Goal: Information Seeking & Learning: Understand process/instructions

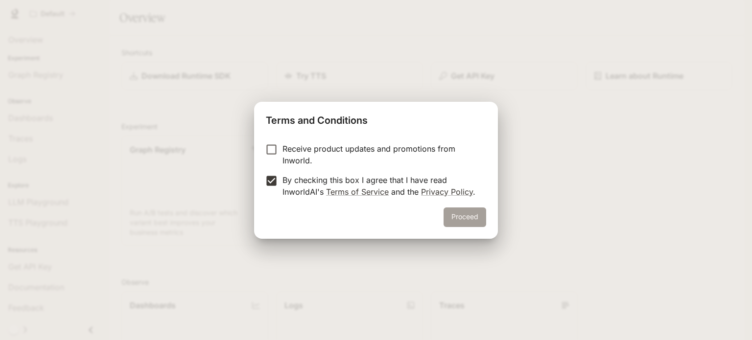
click at [452, 216] on button "Proceed" at bounding box center [465, 218] width 43 height 20
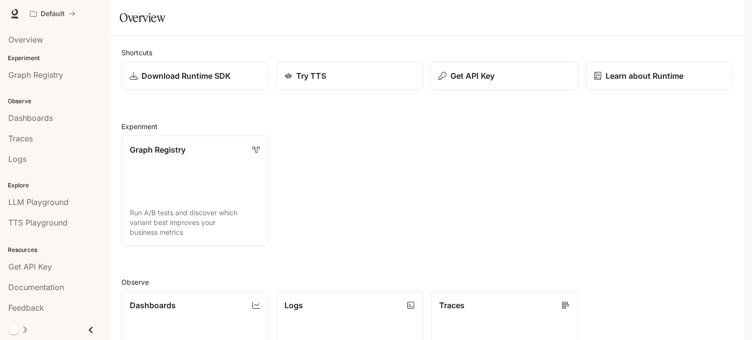
click at [480, 82] on p "Get API Key" at bounding box center [472, 76] width 44 height 12
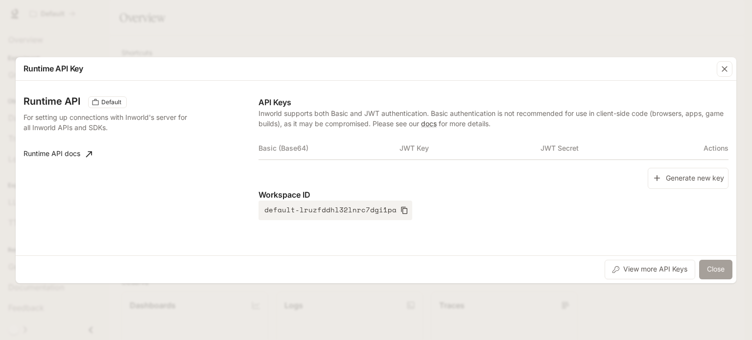
click at [717, 267] on button "Close" at bounding box center [715, 270] width 33 height 20
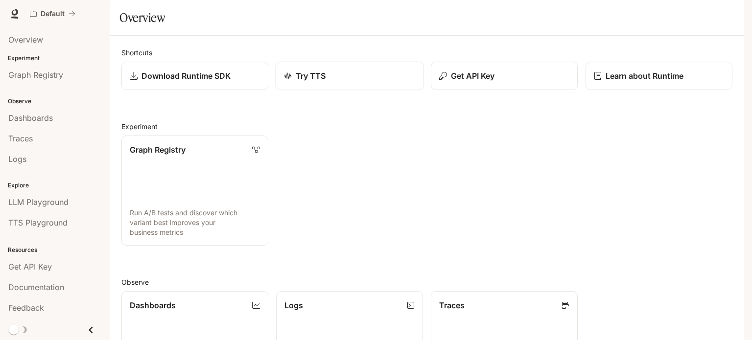
click at [346, 82] on div "Try TTS" at bounding box center [350, 76] width 132 height 12
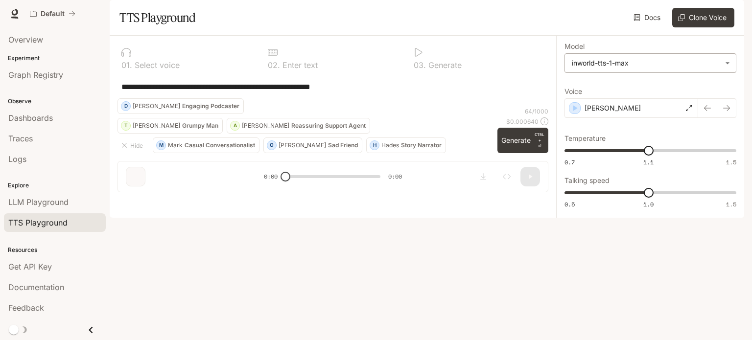
click at [592, 93] on body "**********" at bounding box center [376, 170] width 752 height 340
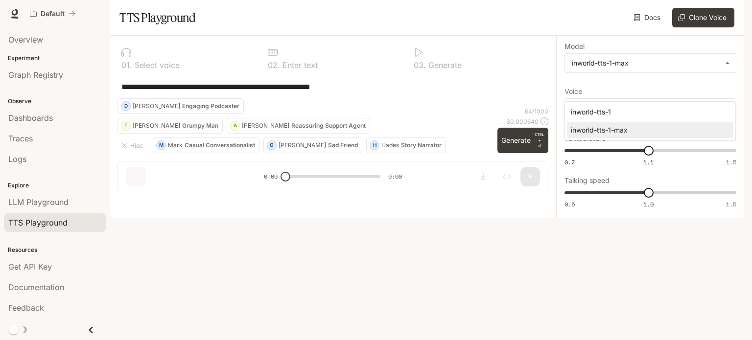
click at [593, 50] on div at bounding box center [376, 170] width 752 height 340
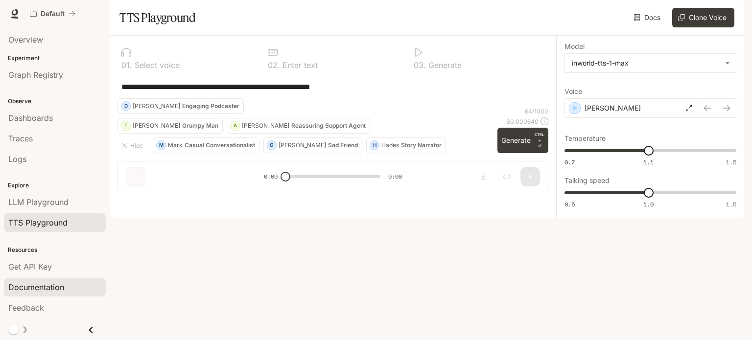
click at [32, 290] on span "Documentation" at bounding box center [36, 288] width 56 height 12
